Goal: Information Seeking & Learning: Learn about a topic

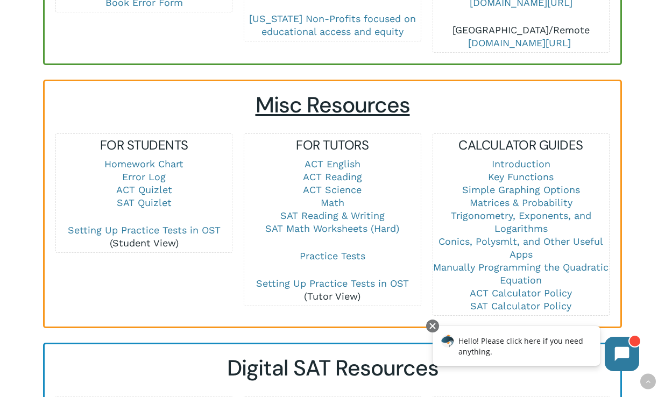
scroll to position [678, 0]
click at [338, 198] on link "Math" at bounding box center [333, 203] width 24 height 11
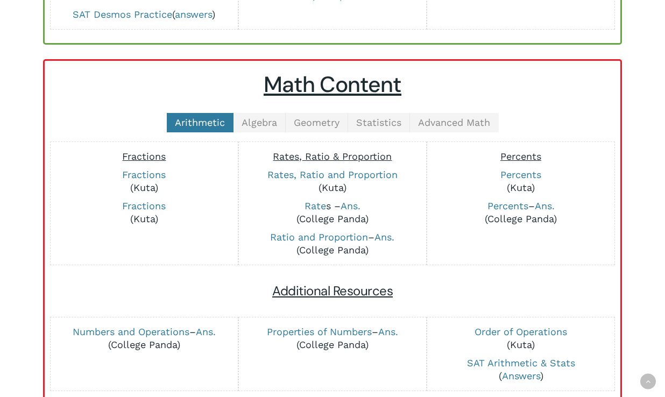
scroll to position [216, 0]
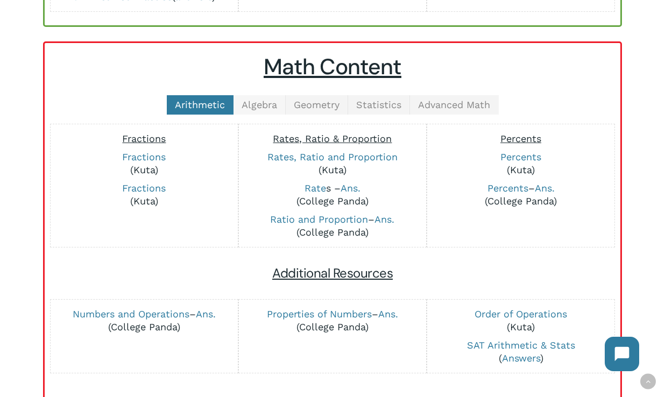
click at [269, 109] on span "Algebra" at bounding box center [260, 104] width 36 height 11
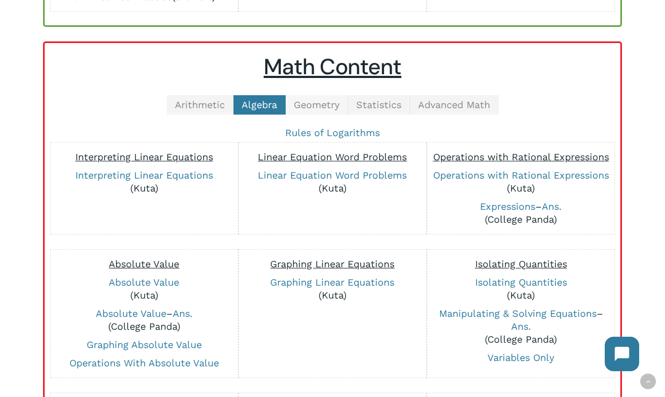
click at [321, 106] on span "Geometry" at bounding box center [317, 104] width 46 height 11
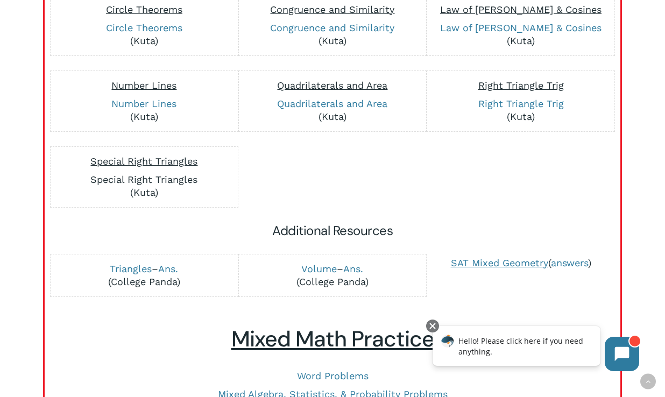
scroll to position [469, 0]
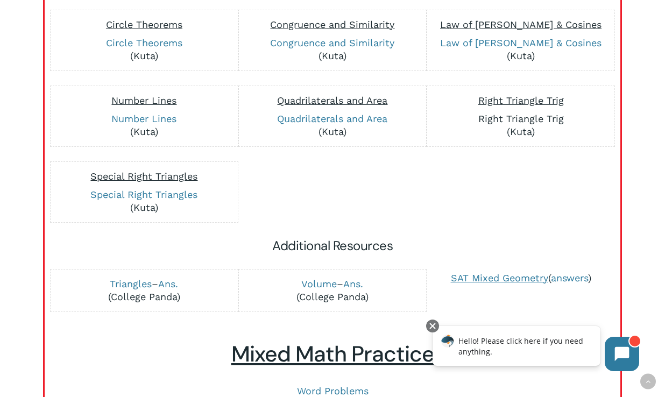
click at [514, 118] on link "Right Triangle Trig" at bounding box center [522, 118] width 86 height 11
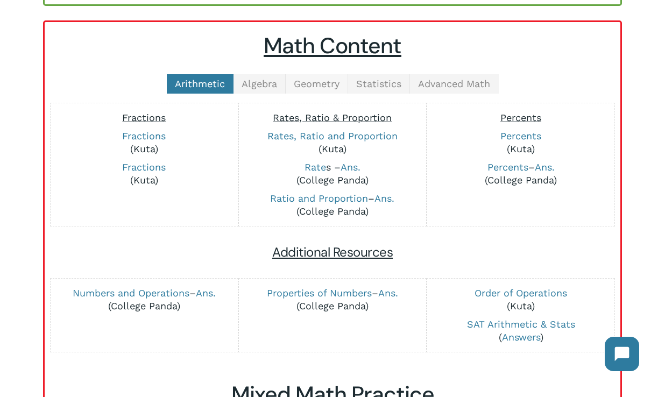
scroll to position [234, 0]
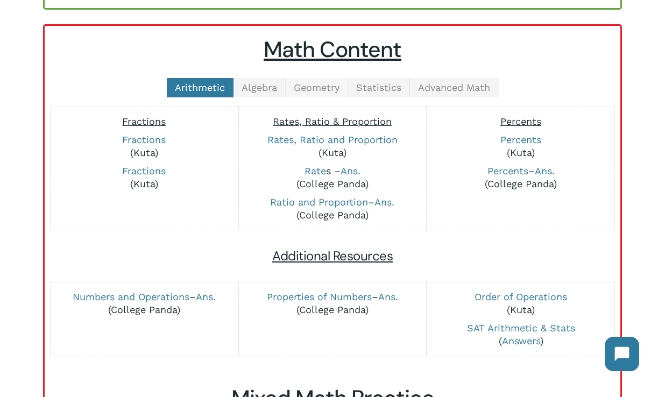
click at [321, 79] on link "Geometry" at bounding box center [317, 87] width 62 height 19
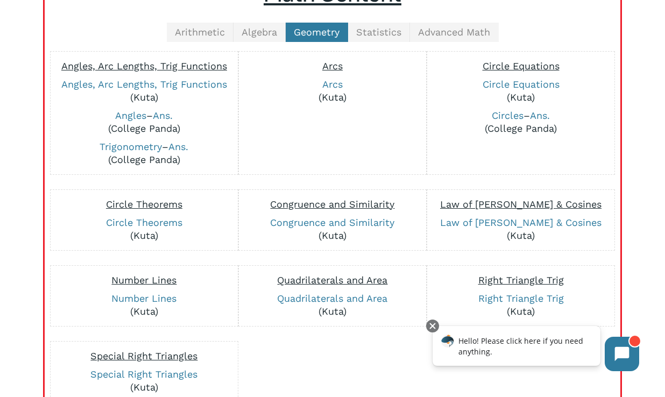
scroll to position [291, 0]
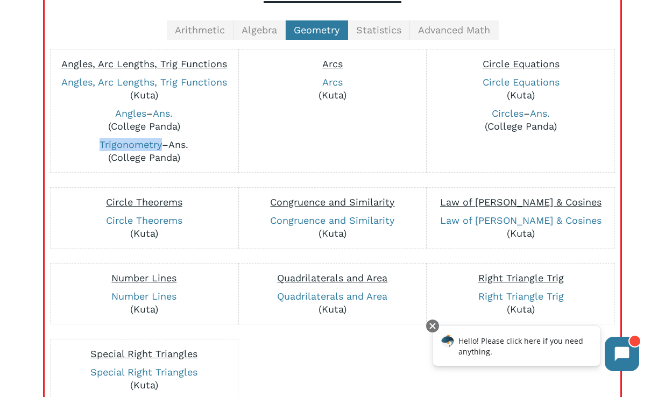
click at [178, 144] on link "Ans." at bounding box center [179, 144] width 20 height 11
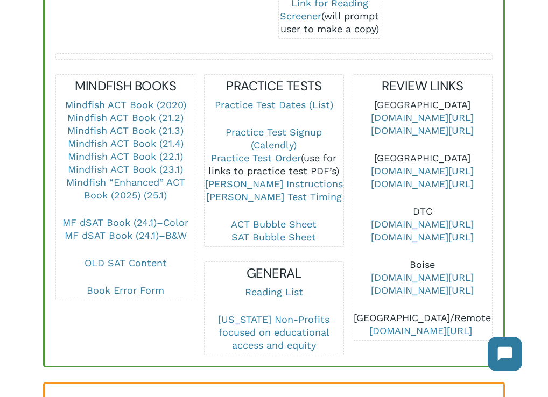
scroll to position [418, 0]
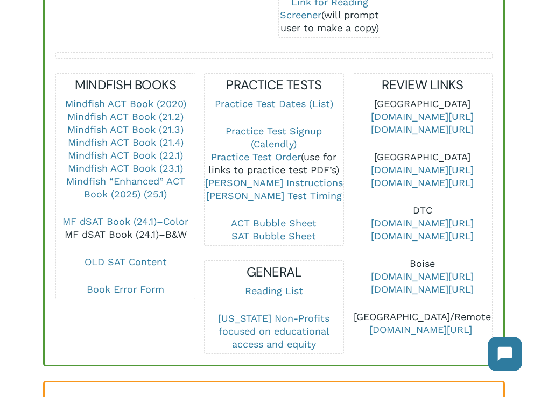
click at [149, 234] on link "MF dSAT Book (24.1)–B&W" at bounding box center [126, 234] width 122 height 11
